Goal: Task Accomplishment & Management: Use online tool/utility

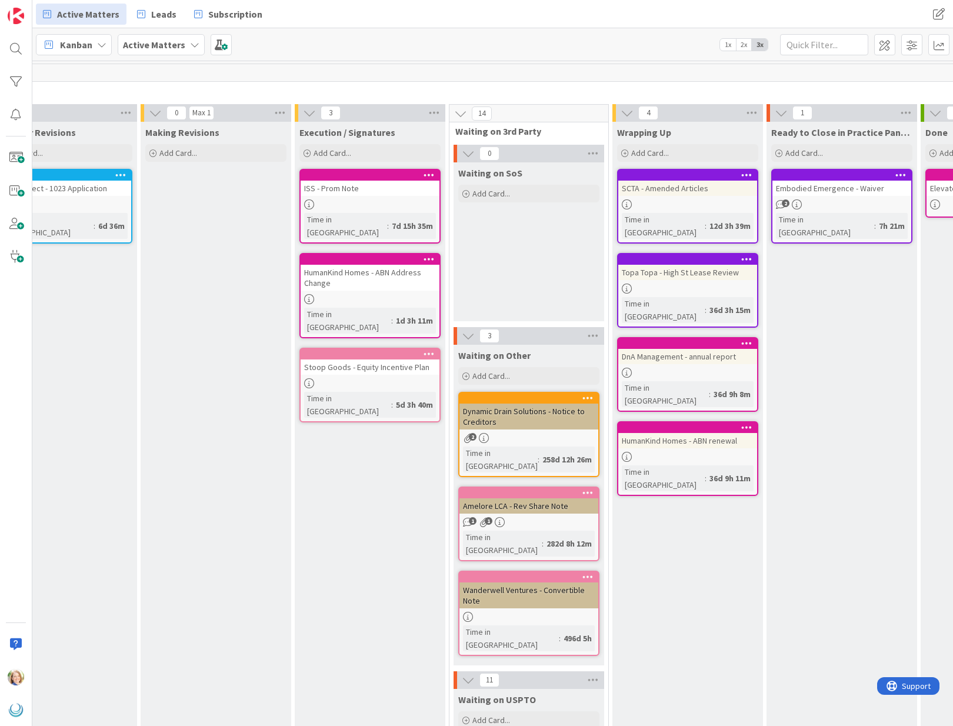
scroll to position [0, 1016]
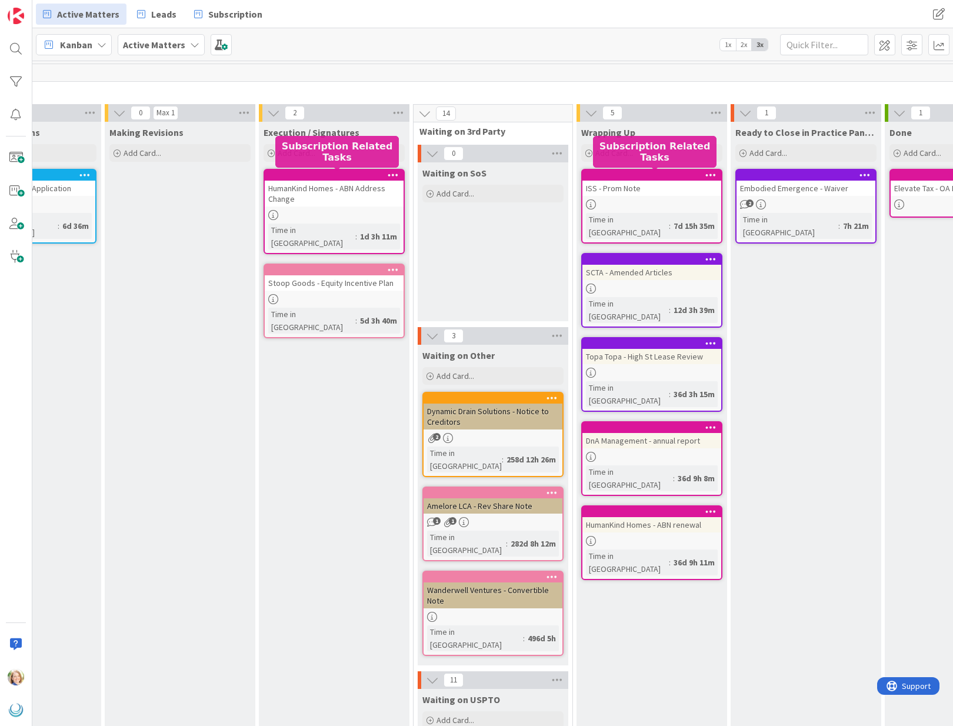
click at [651, 178] on div at bounding box center [655, 175] width 134 height 8
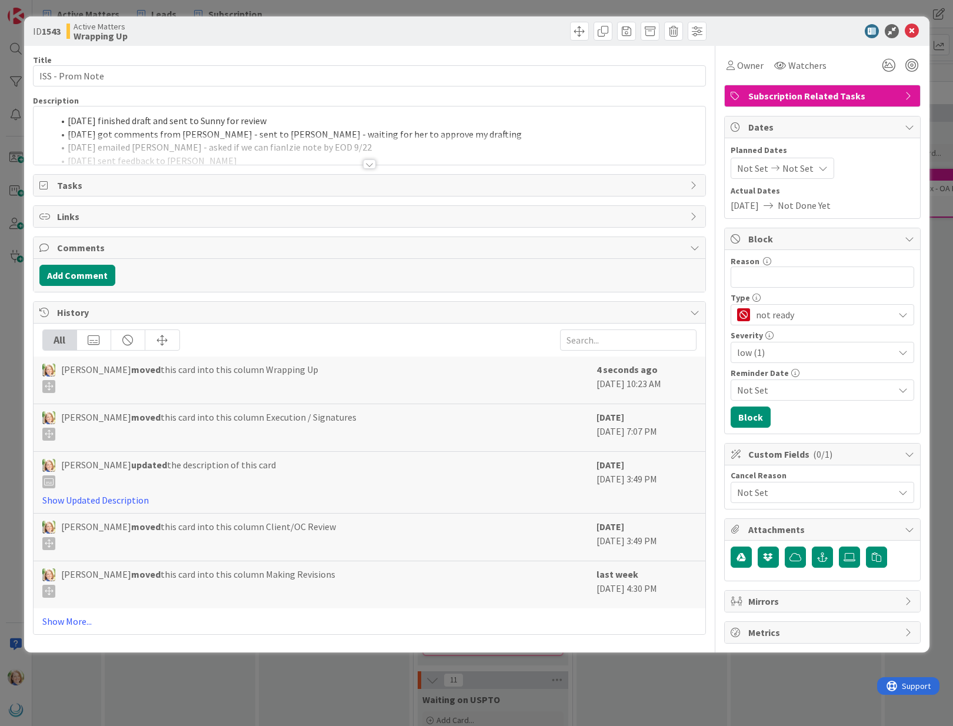
click at [65, 122] on div "[DATE] finished draft and sent to Sunny for review [DATE] got comments from [PE…" at bounding box center [370, 136] width 672 height 58
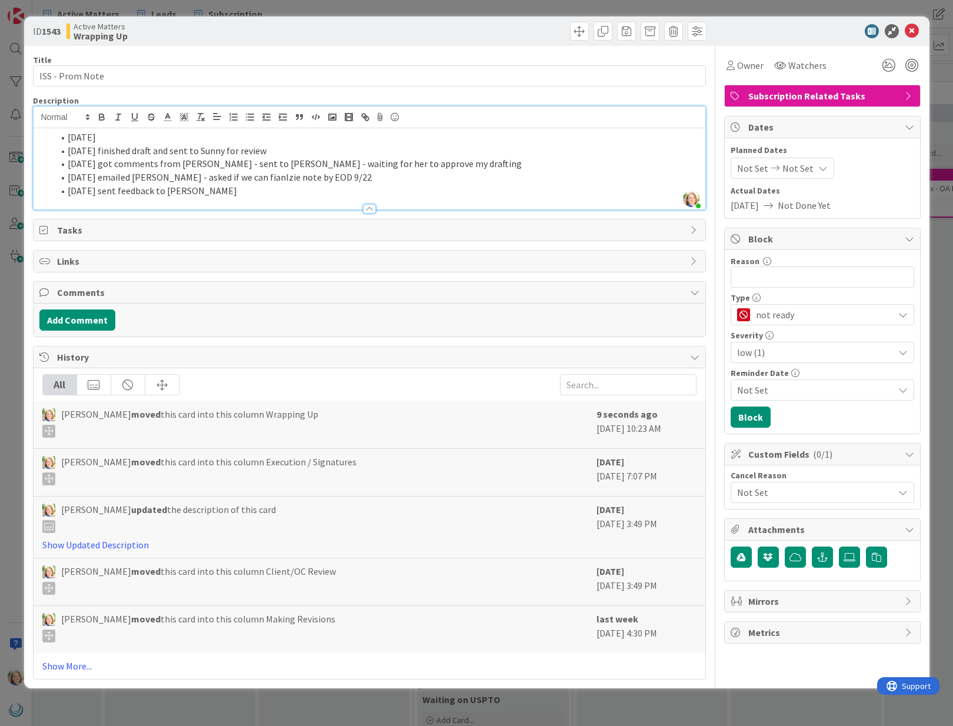
click at [91, 136] on li "[DATE]" at bounding box center [377, 138] width 646 height 14
click at [168, 138] on li "[DATE]" at bounding box center [377, 138] width 646 height 14
click at [67, 138] on li "[DATE] everyone signed" at bounding box center [377, 138] width 646 height 14
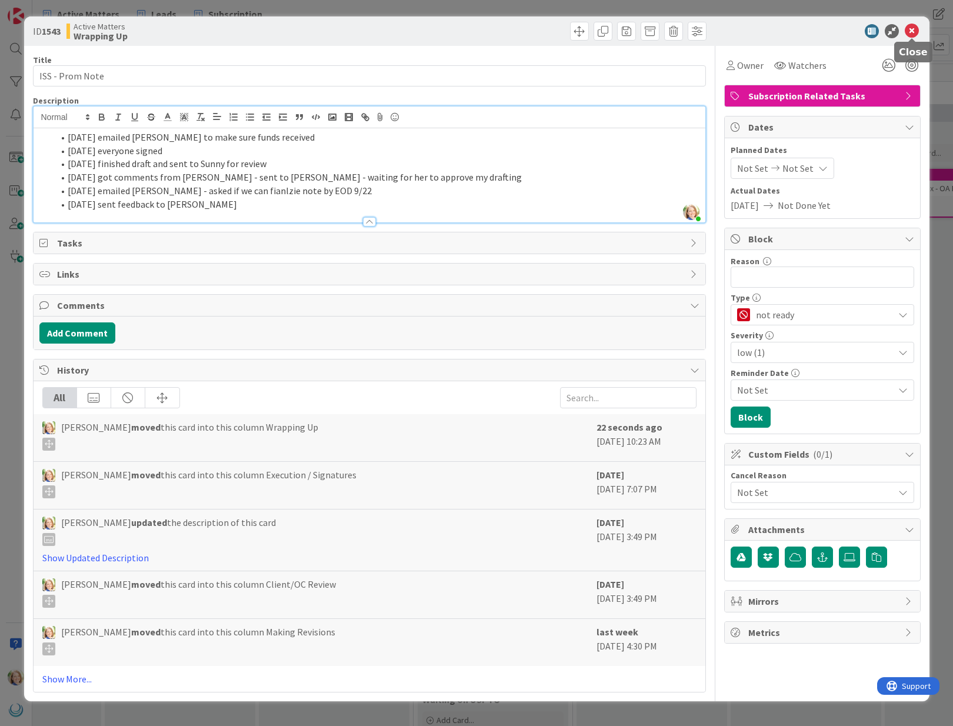
click at [914, 32] on icon at bounding box center [912, 31] width 14 height 14
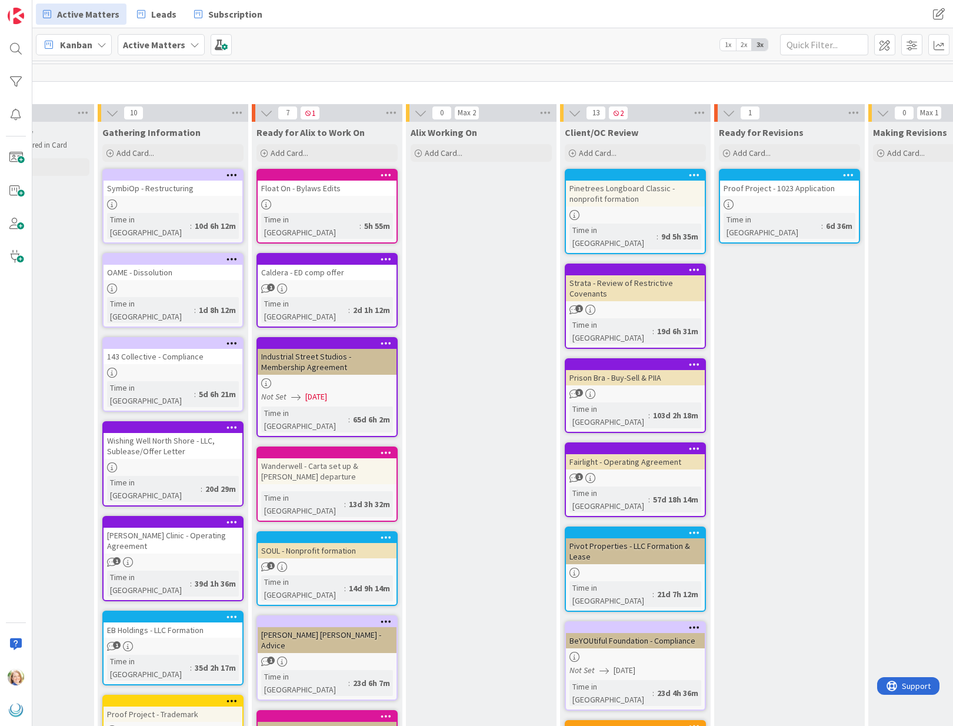
scroll to position [0, 220]
